Goal: Task Accomplishment & Management: Manage account settings

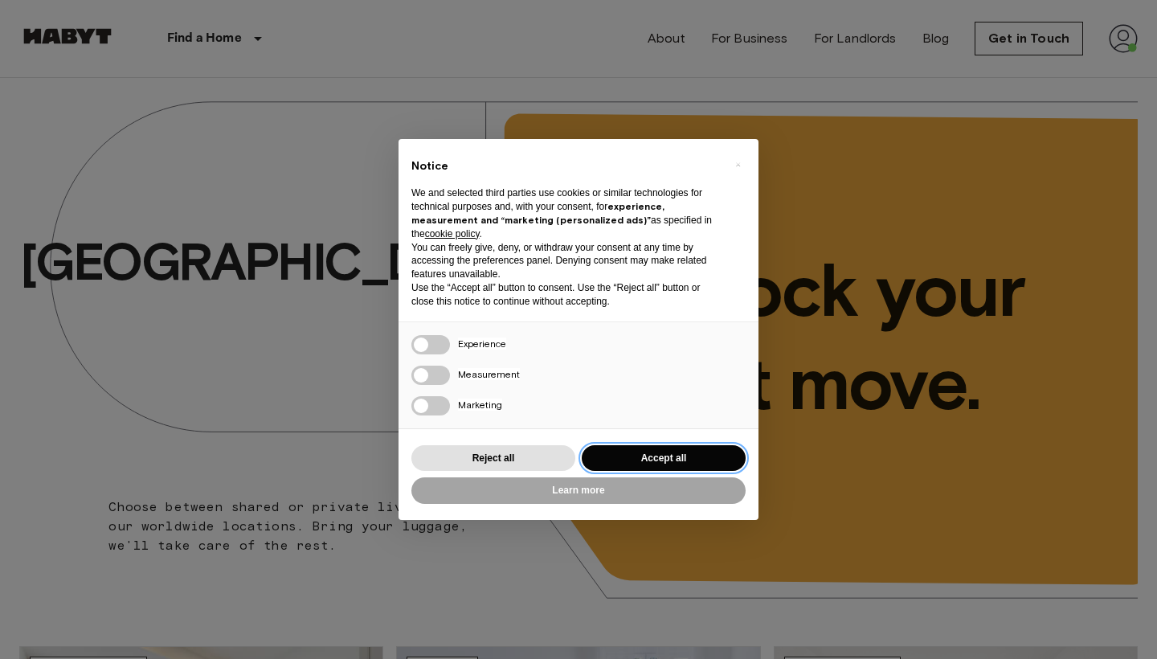
click at [639, 459] on button "Accept all" at bounding box center [664, 458] width 164 height 27
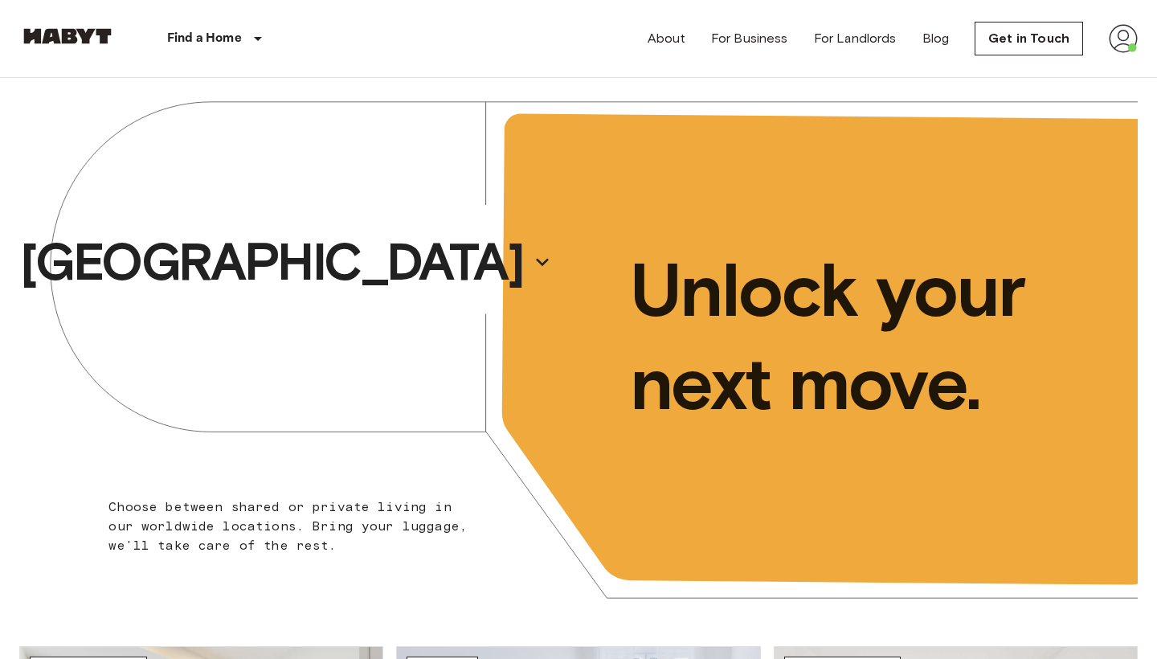
click at [1117, 30] on img at bounding box center [1123, 38] width 29 height 29
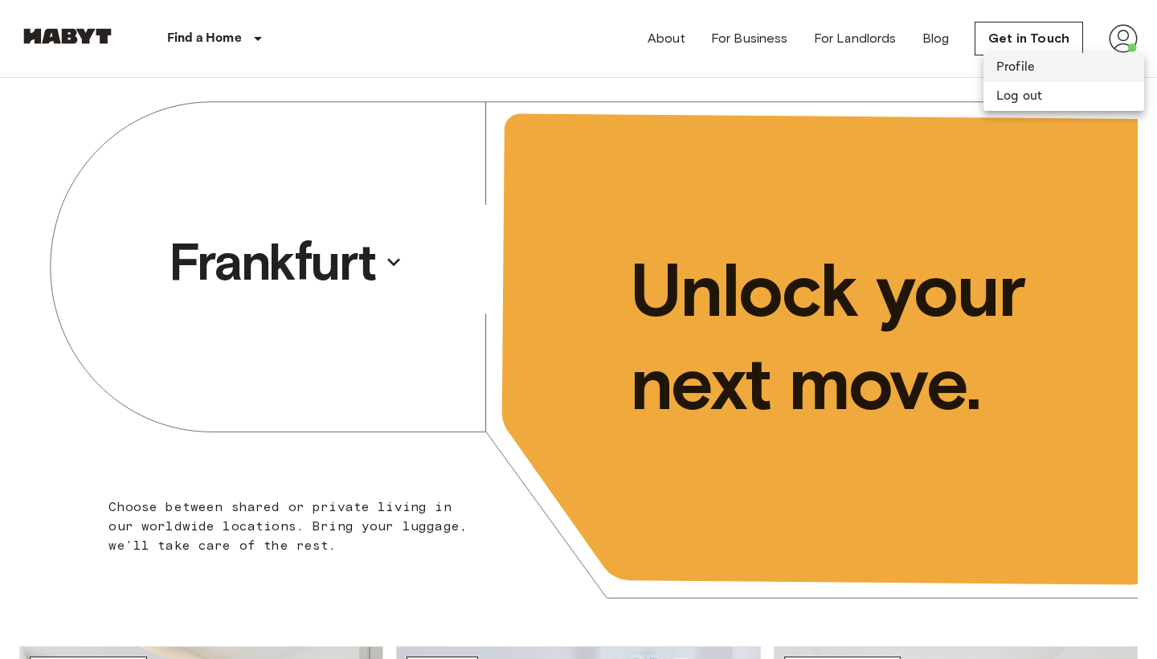
click at [1056, 61] on li "Profile" at bounding box center [1063, 67] width 161 height 29
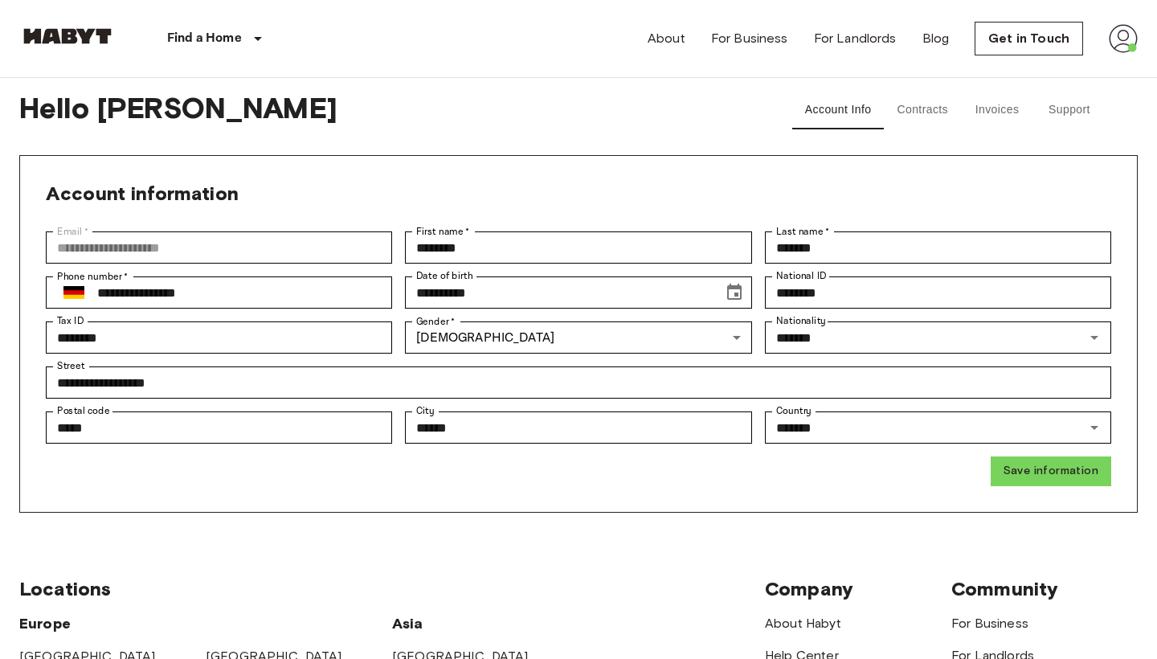
click at [1024, 117] on button "Invoices" at bounding box center [997, 110] width 72 height 39
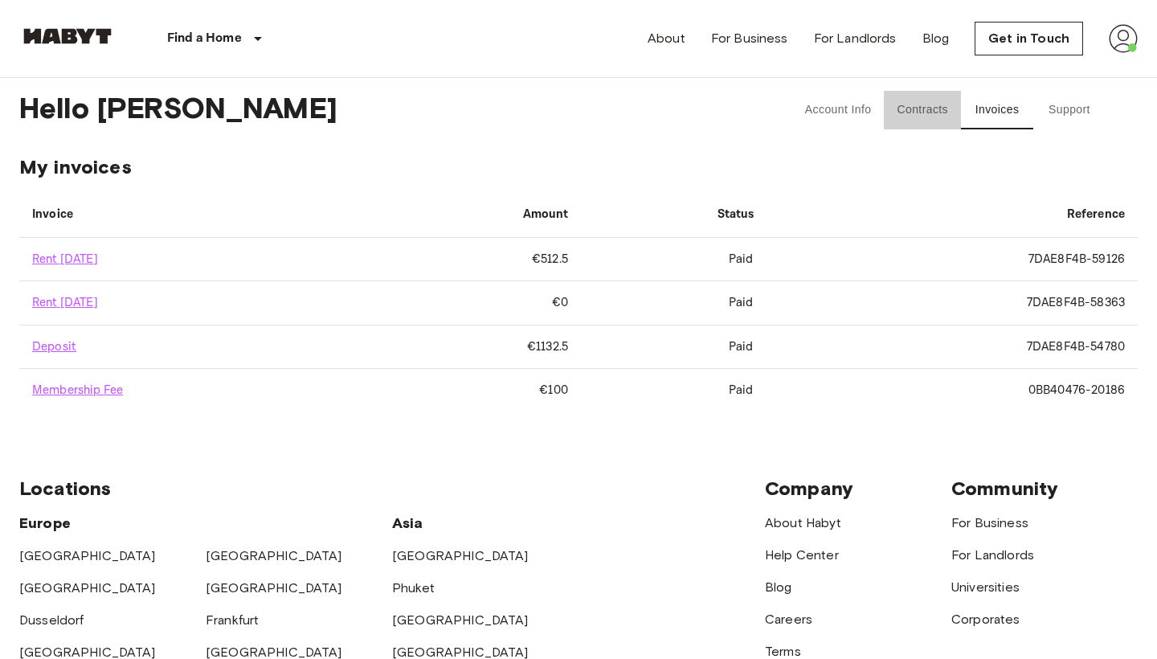
click at [921, 112] on button "Contracts" at bounding box center [922, 110] width 77 height 39
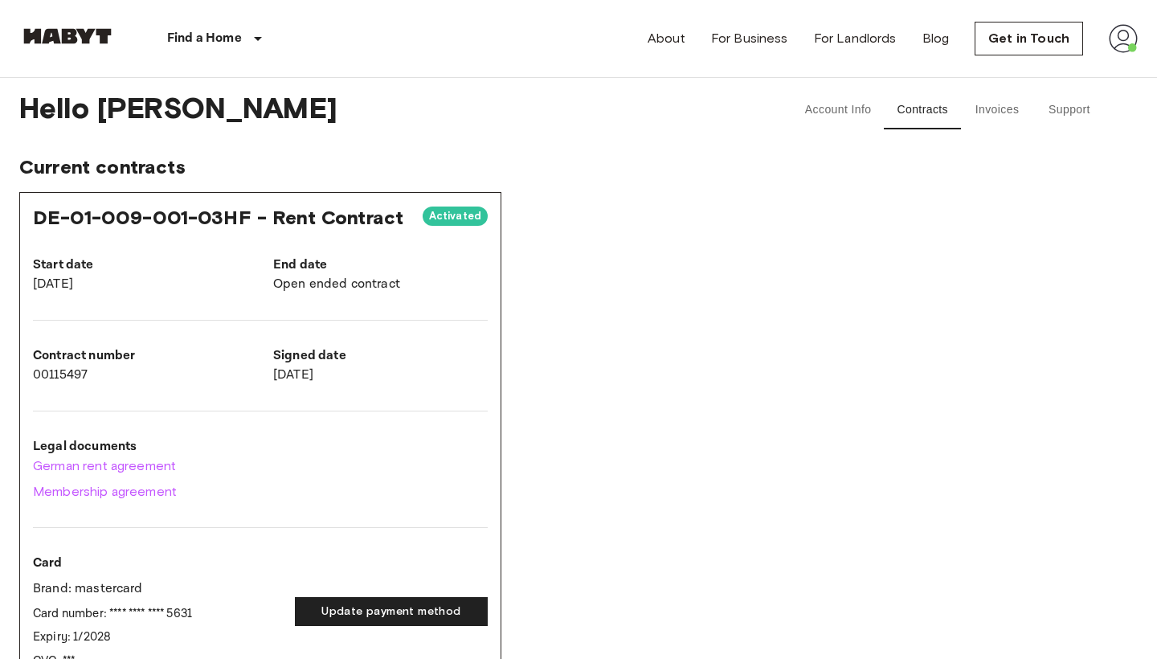
click at [827, 93] on button "Account Info" at bounding box center [838, 110] width 92 height 39
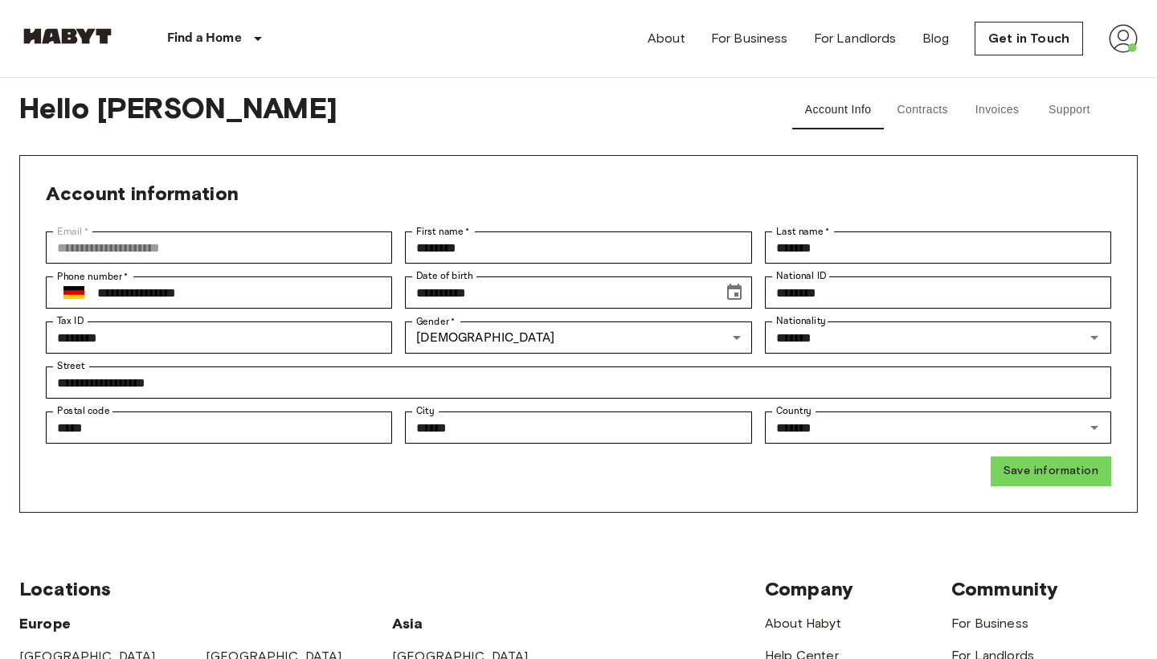
click at [1001, 110] on button "Invoices" at bounding box center [997, 110] width 72 height 39
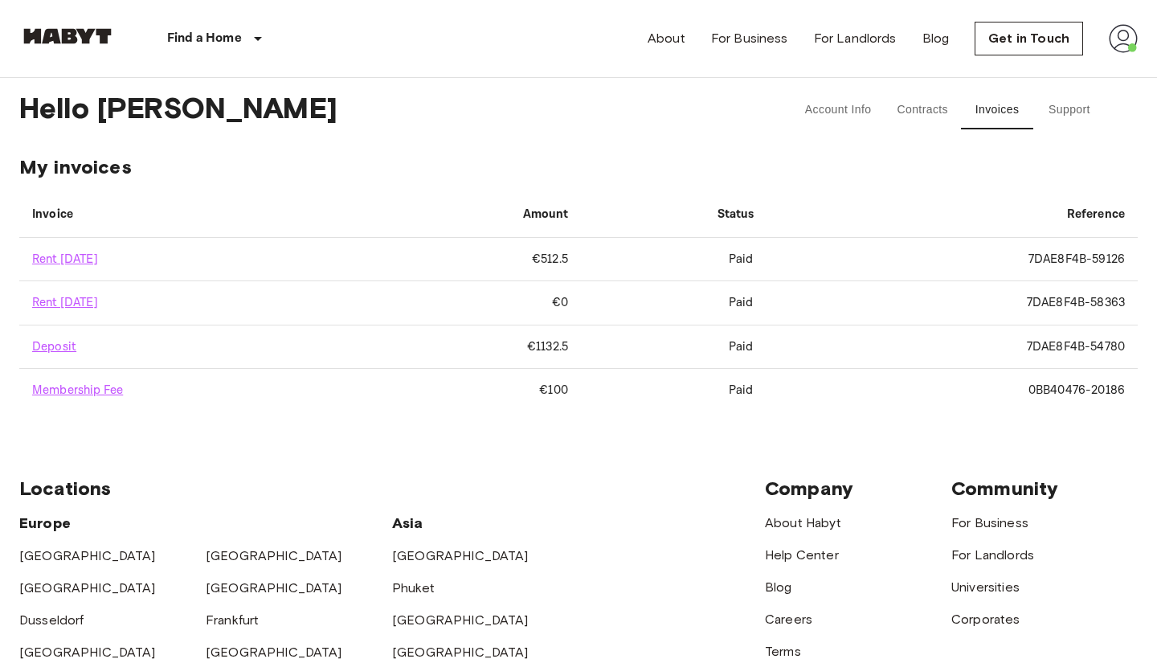
click at [944, 113] on button "Contracts" at bounding box center [922, 110] width 77 height 39
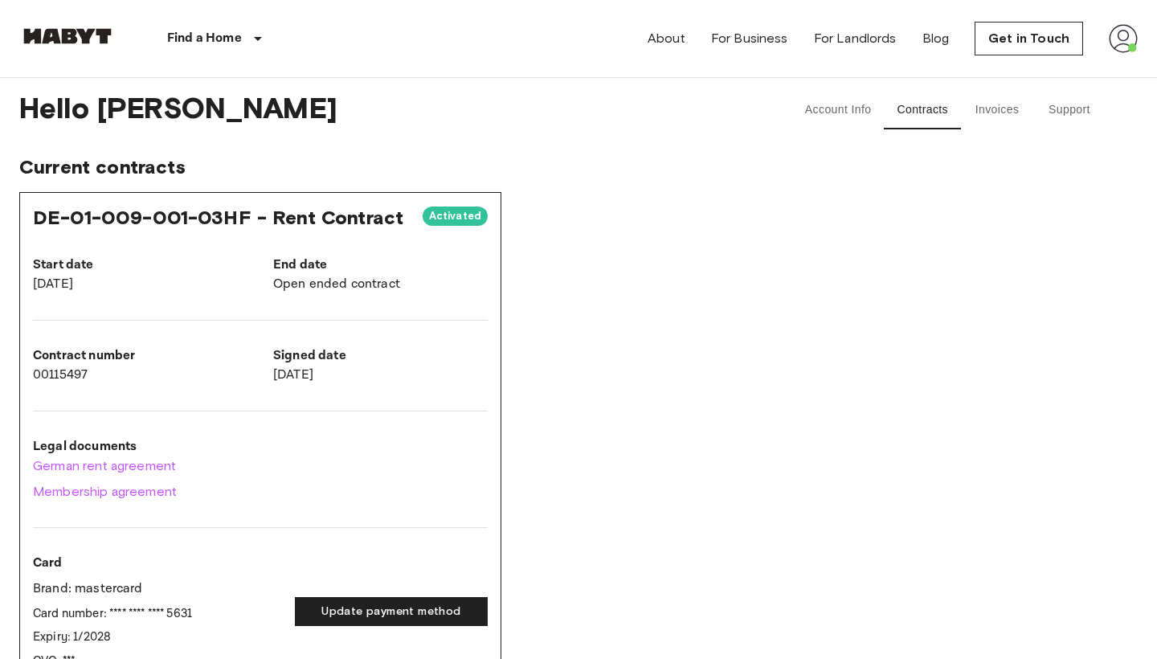
click at [846, 113] on button "Account Info" at bounding box center [838, 110] width 92 height 39
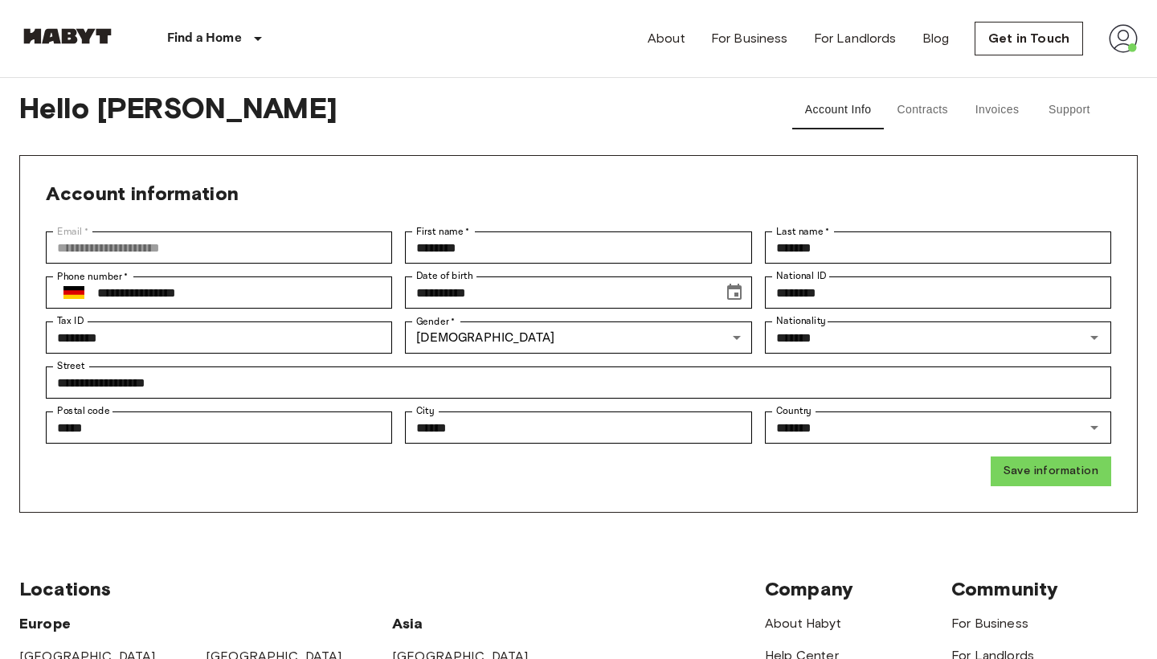
click at [947, 111] on button "Contracts" at bounding box center [922, 110] width 77 height 39
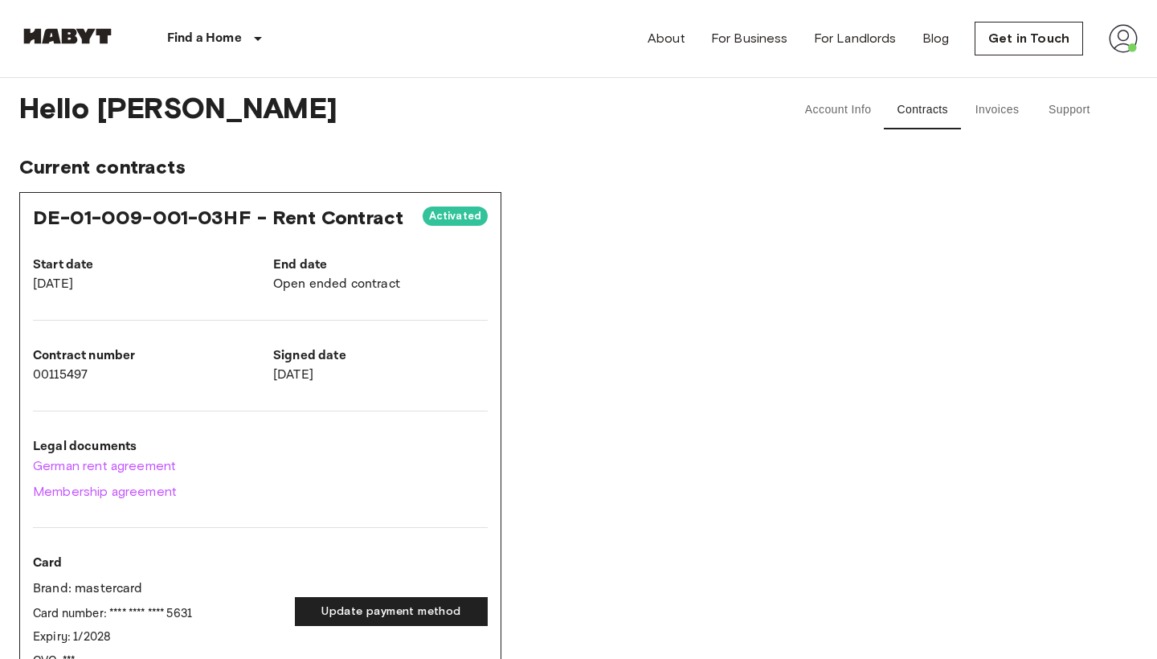
click at [1109, 44] on img at bounding box center [1123, 38] width 29 height 29
click at [1080, 62] on li "Profile" at bounding box center [1063, 67] width 161 height 29
click at [124, 169] on span "Current contracts" at bounding box center [578, 167] width 1118 height 24
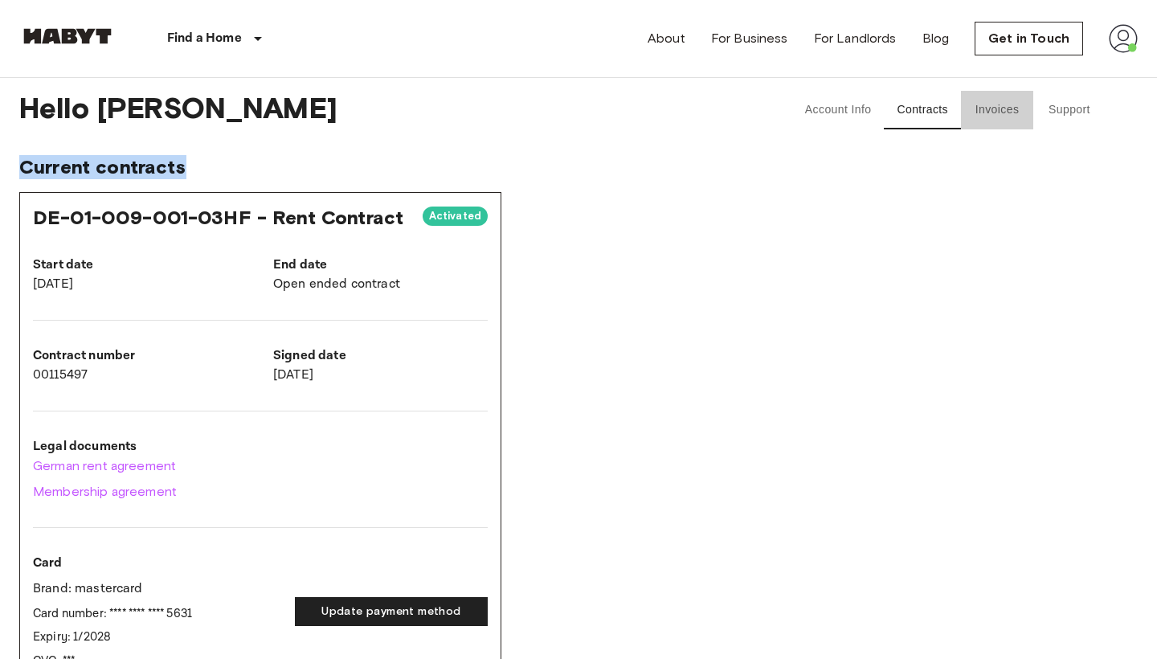
click at [1012, 114] on button "Invoices" at bounding box center [997, 110] width 72 height 39
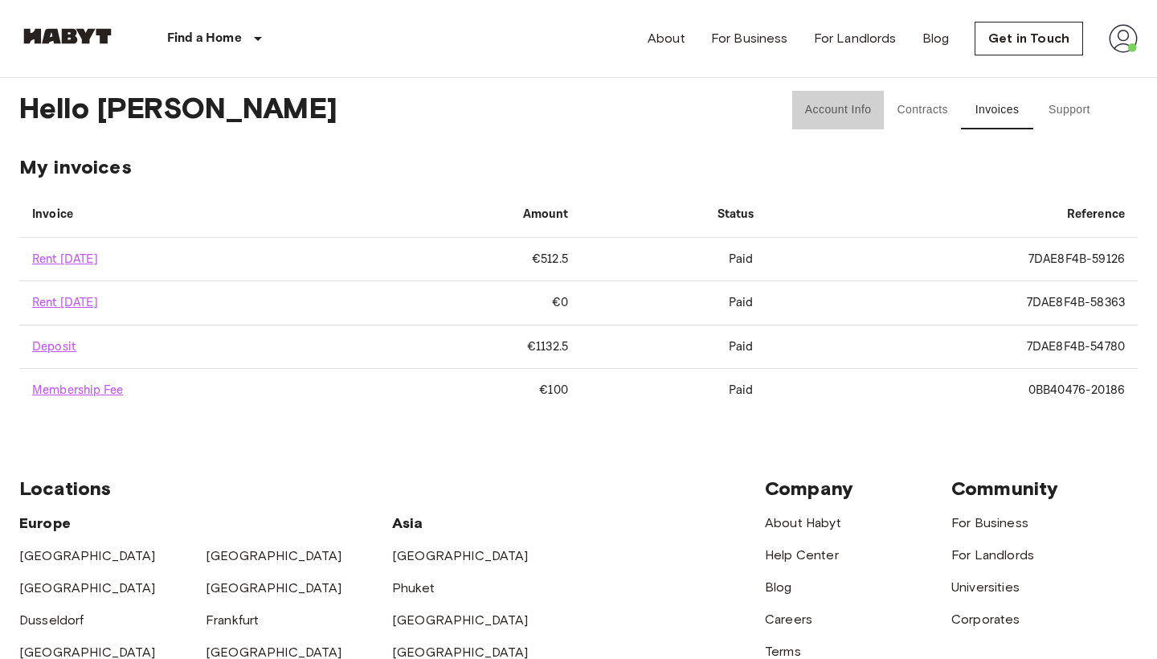
click at [823, 120] on button "Account Info" at bounding box center [838, 110] width 92 height 39
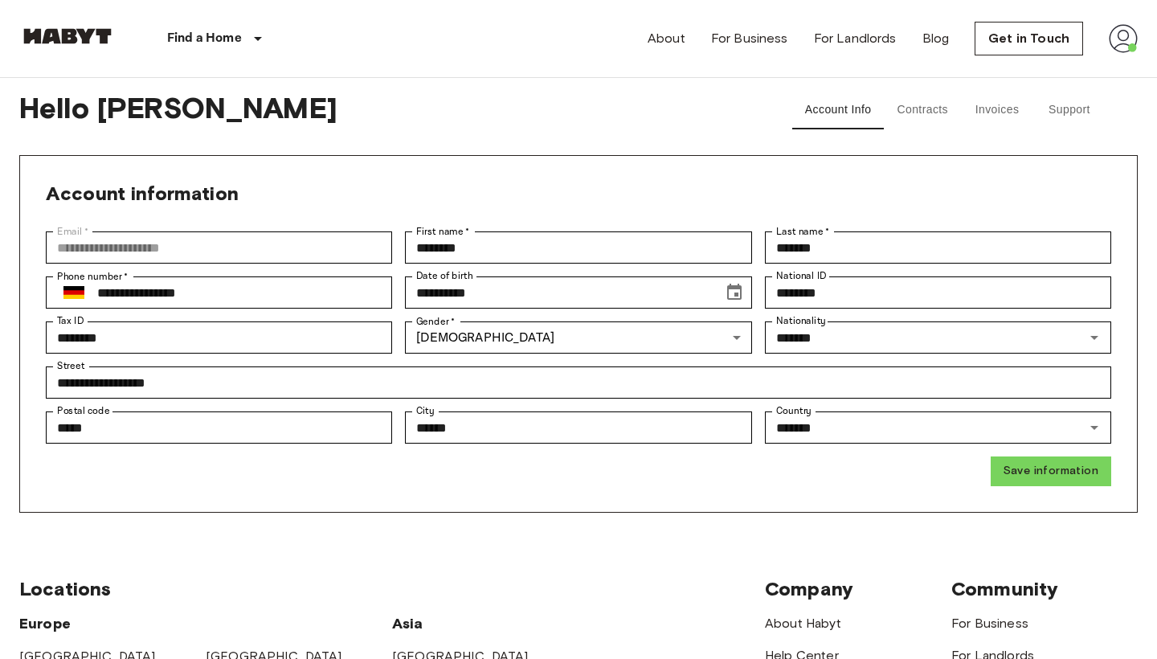
click at [921, 111] on button "Contracts" at bounding box center [922, 110] width 77 height 39
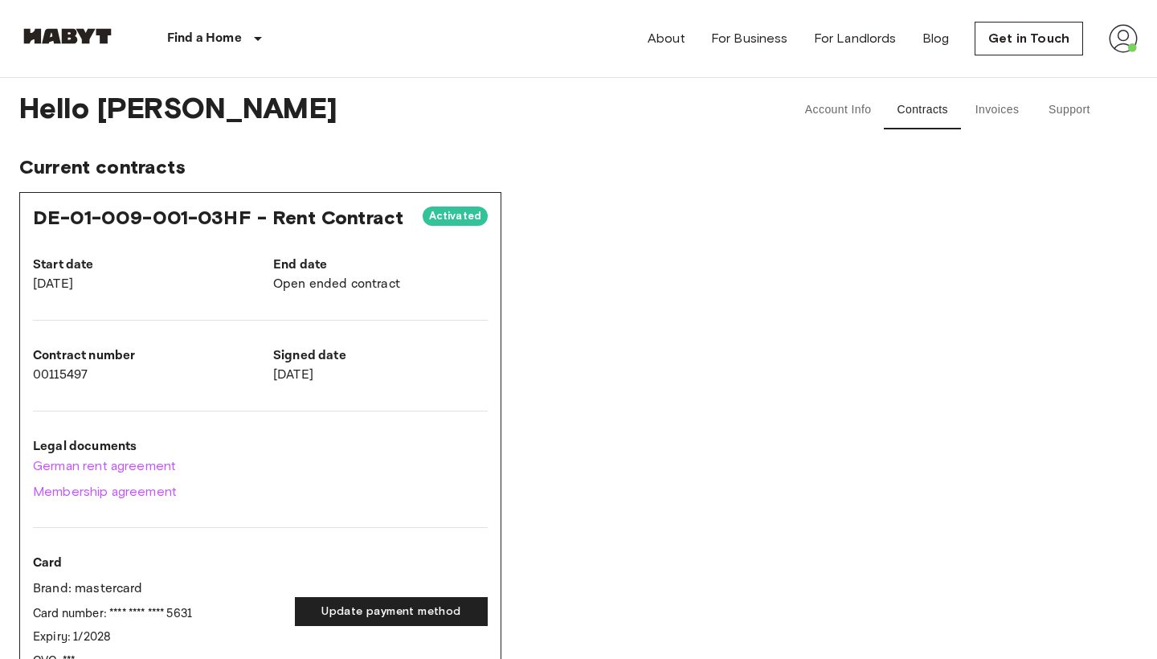
click at [1026, 108] on button "Invoices" at bounding box center [997, 110] width 72 height 39
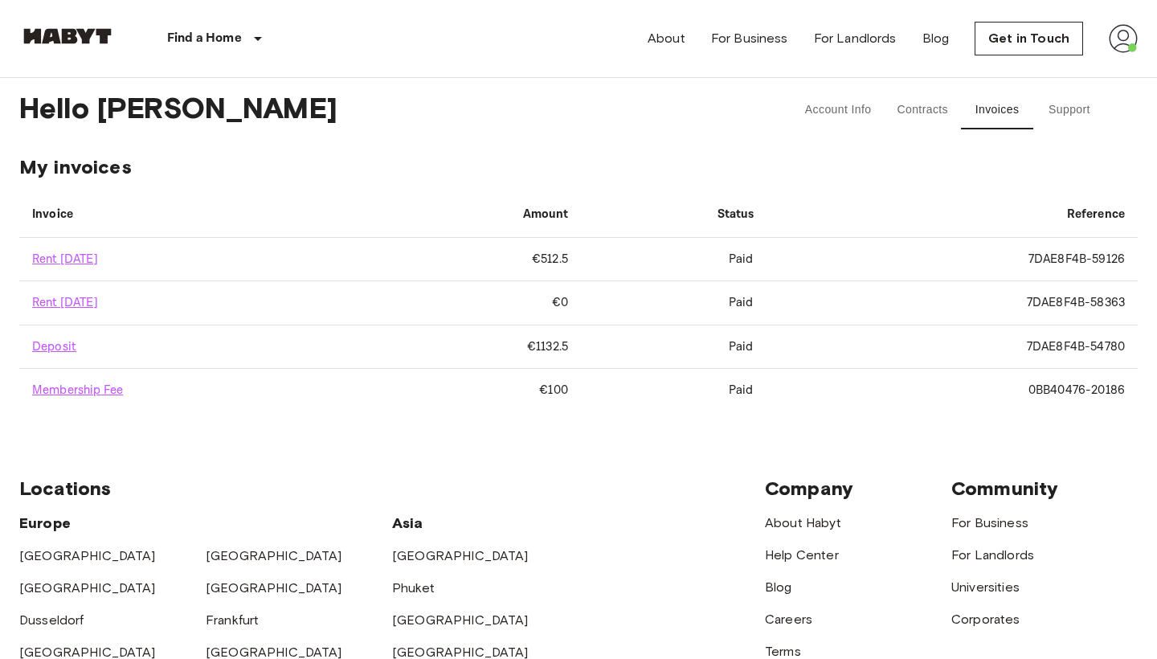
click at [878, 124] on button "Account Info" at bounding box center [838, 110] width 92 height 39
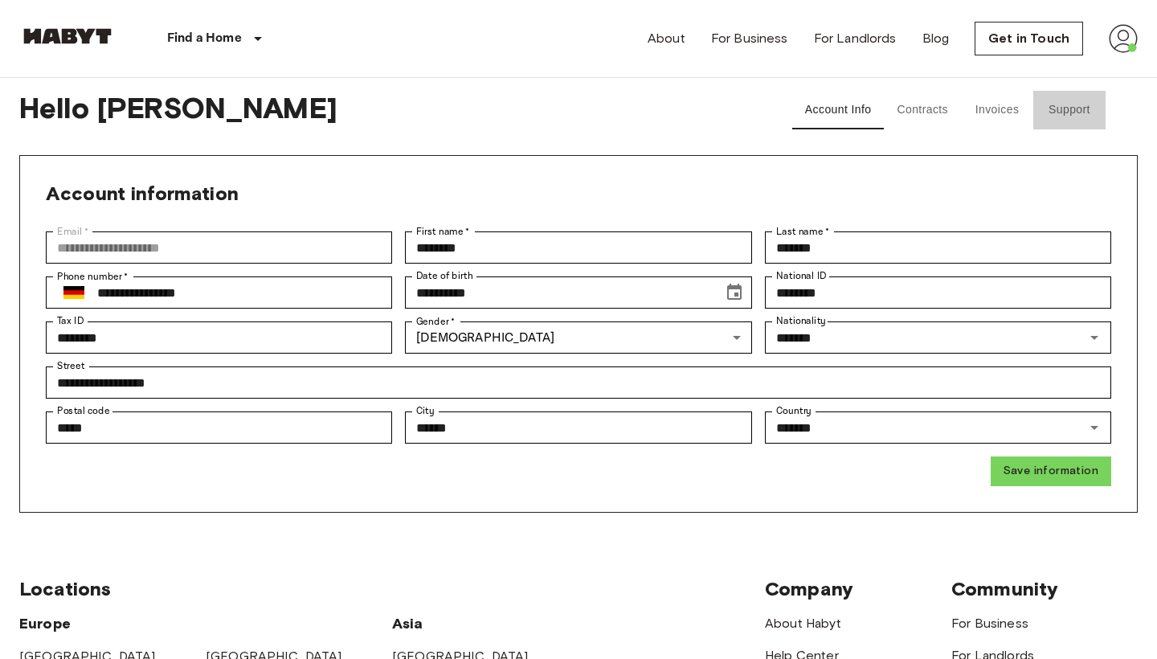
click at [1060, 108] on button "Support" at bounding box center [1069, 110] width 72 height 39
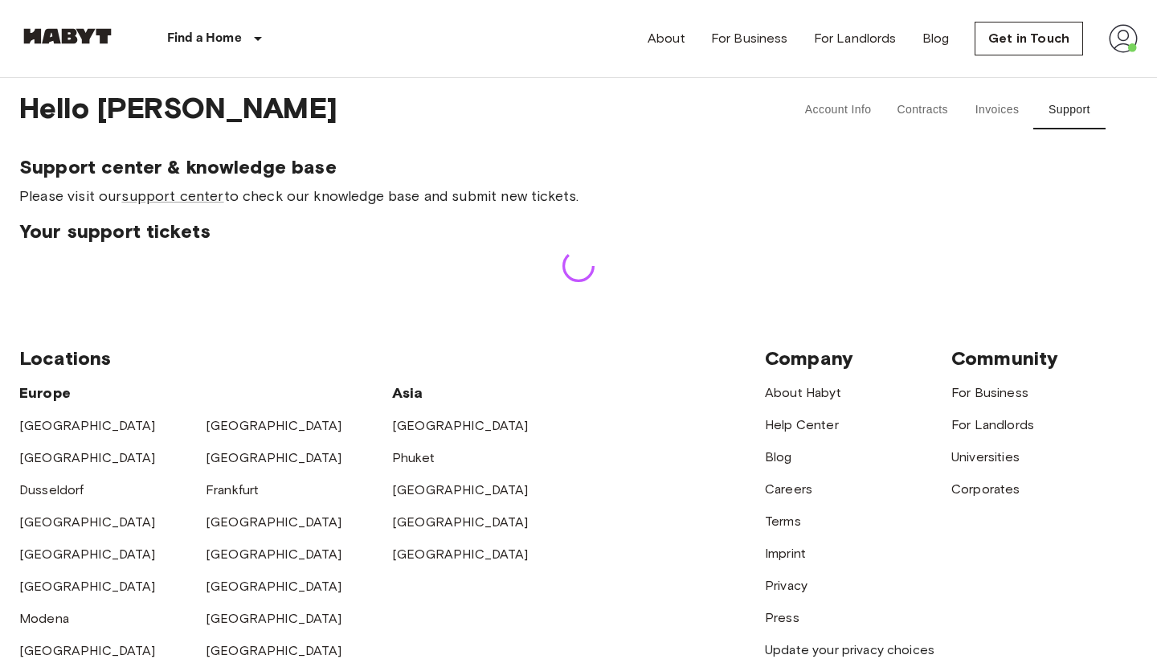
click at [998, 113] on button "Invoices" at bounding box center [997, 110] width 72 height 39
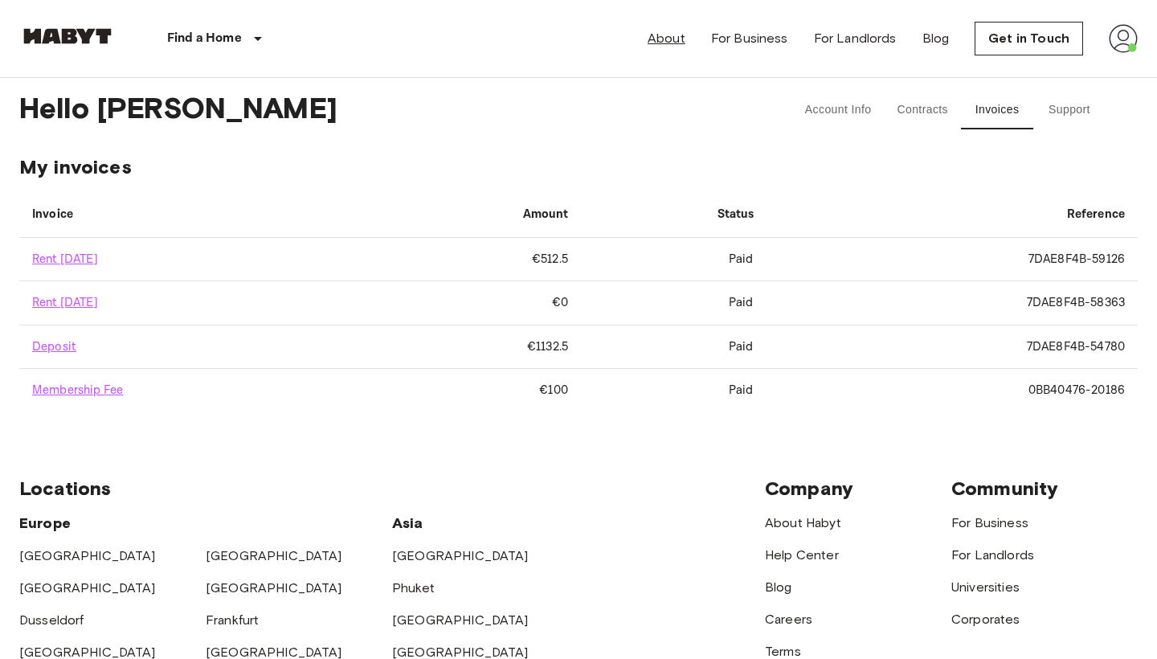
click at [649, 32] on link "About" at bounding box center [666, 38] width 38 height 19
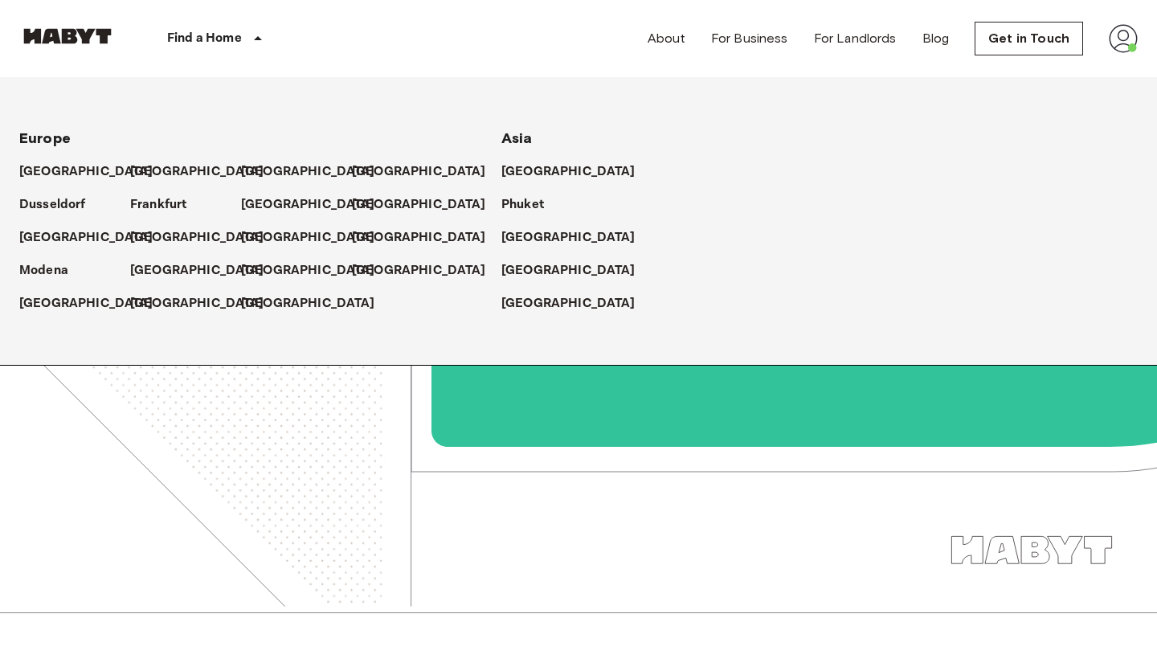
click at [238, 22] on div "Find a Home" at bounding box center [217, 38] width 203 height 77
click at [1133, 25] on img at bounding box center [1123, 38] width 29 height 29
click at [1074, 71] on li "Profile" at bounding box center [1063, 67] width 161 height 29
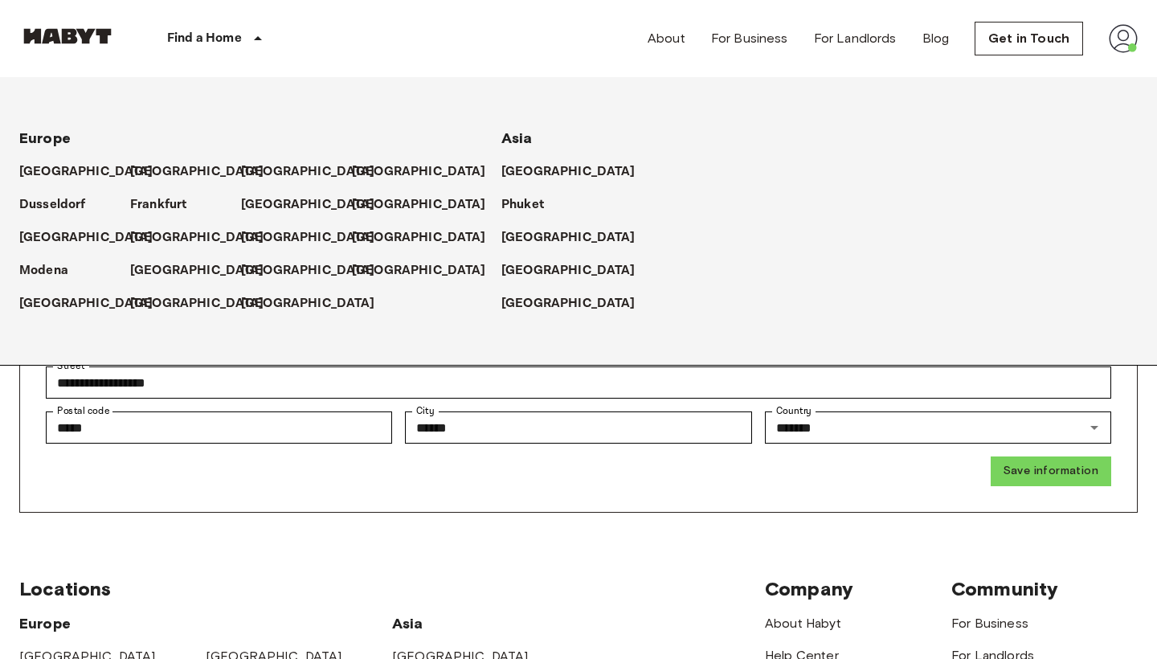
click at [230, 49] on div "Find a Home" at bounding box center [217, 38] width 203 height 77
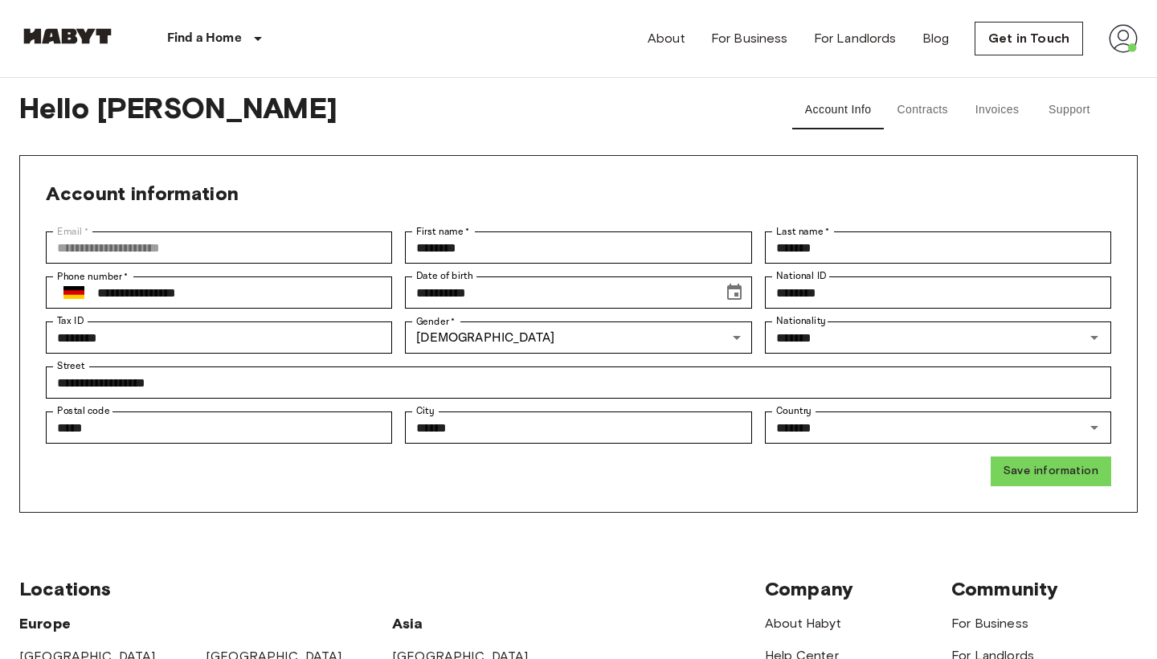
click at [900, 116] on button "Contracts" at bounding box center [922, 110] width 77 height 39
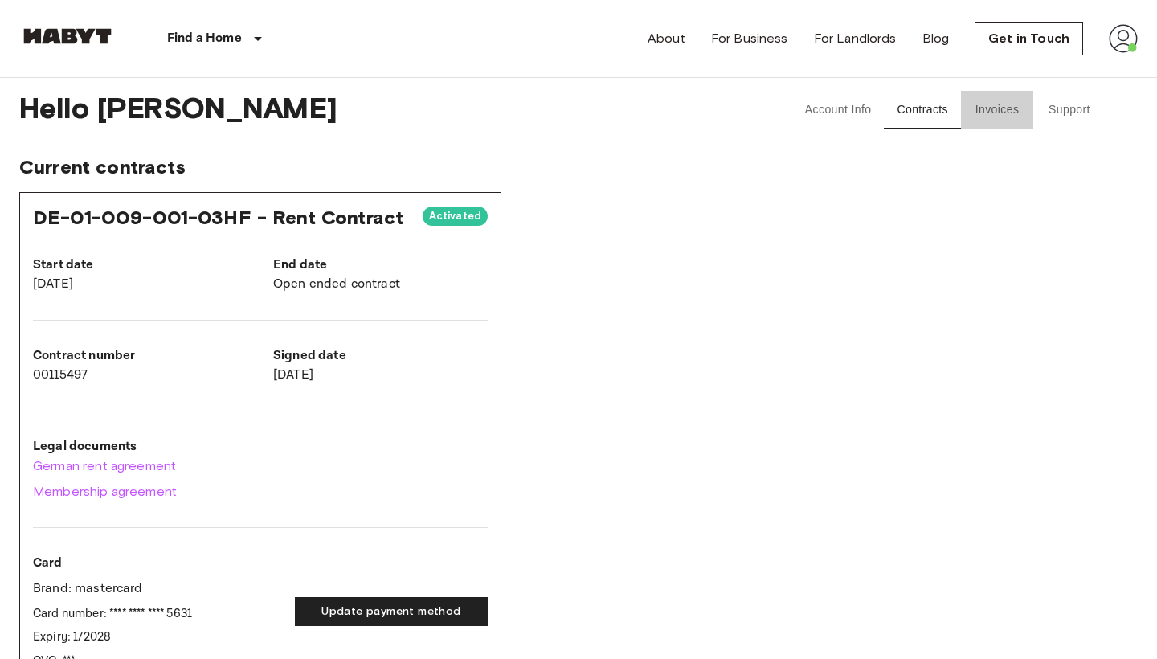
click at [982, 104] on button "Invoices" at bounding box center [997, 110] width 72 height 39
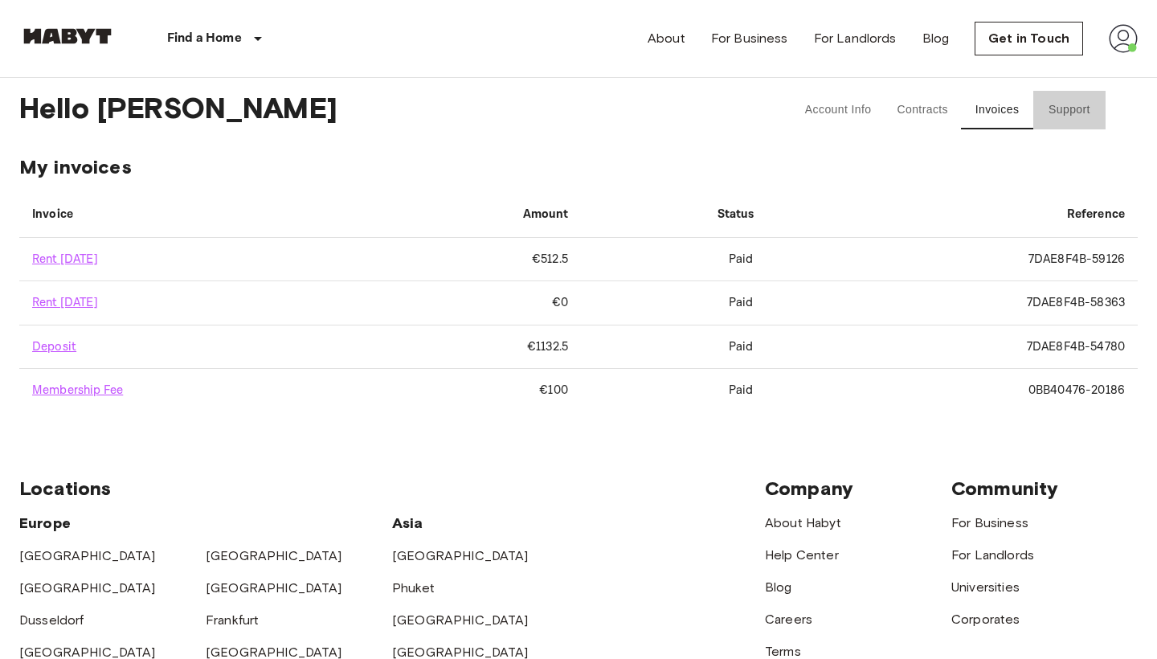
click at [1094, 104] on button "Support" at bounding box center [1069, 110] width 72 height 39
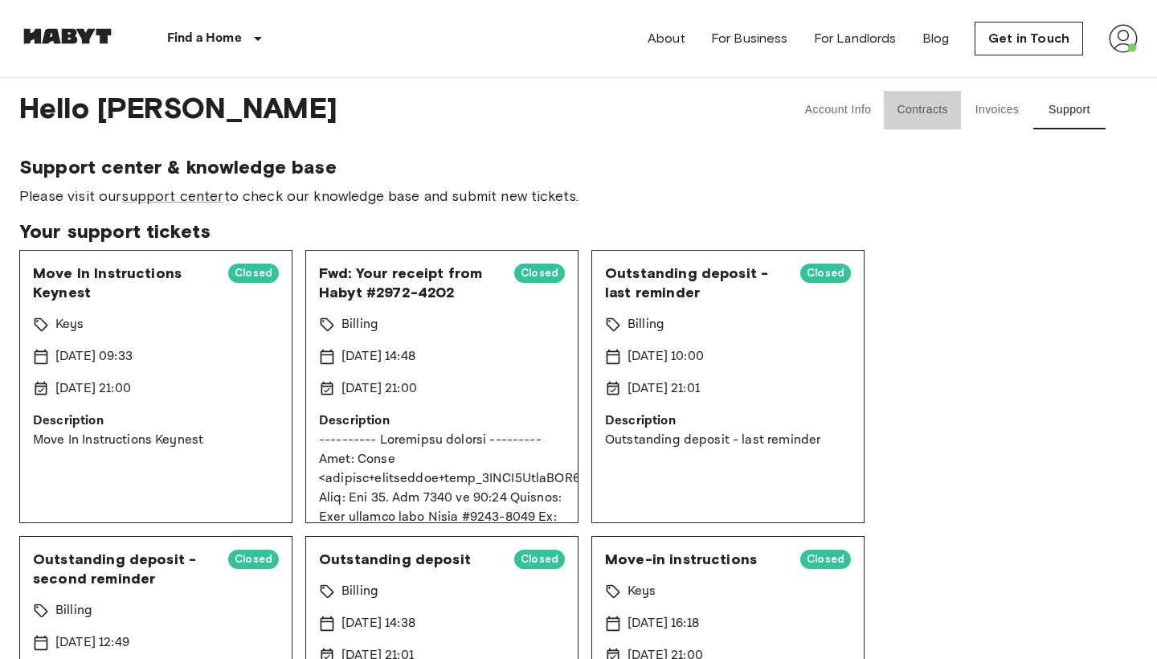
click at [912, 103] on button "Contracts" at bounding box center [922, 110] width 77 height 39
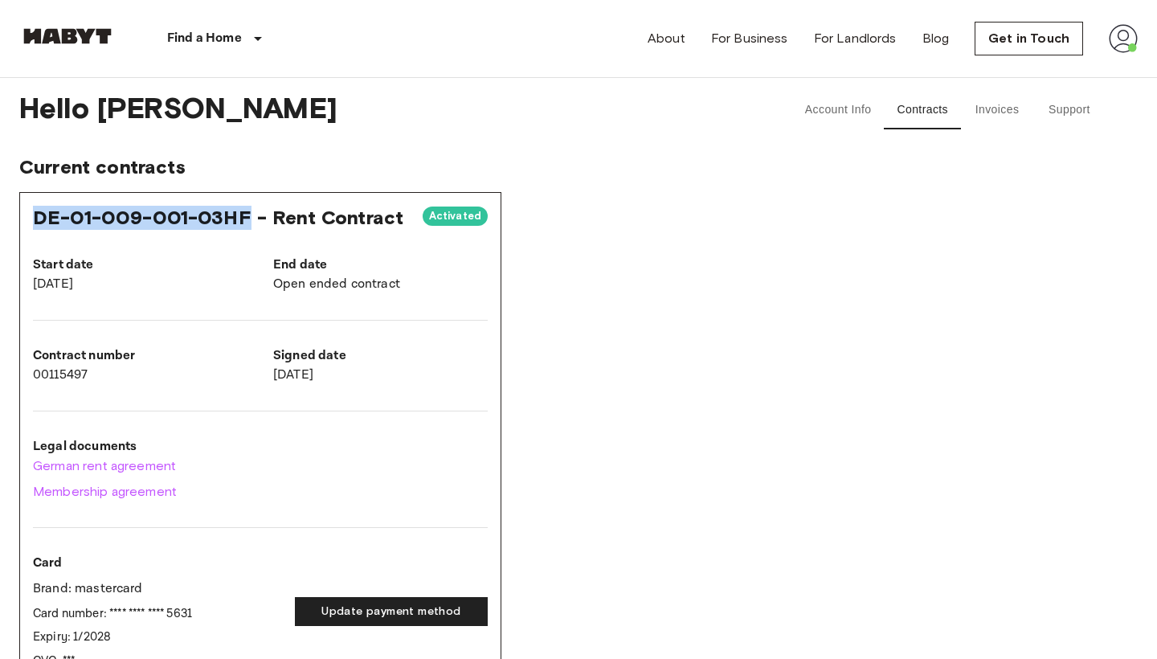
drag, startPoint x: 33, startPoint y: 215, endPoint x: 260, endPoint y: 212, distance: 227.4
click at [260, 212] on span "DE-01-009-001-03HF - Rent Contract" at bounding box center [218, 217] width 370 height 23
copy span "DE-01-009-001-03HF"
